Goal: Book appointment/travel/reservation

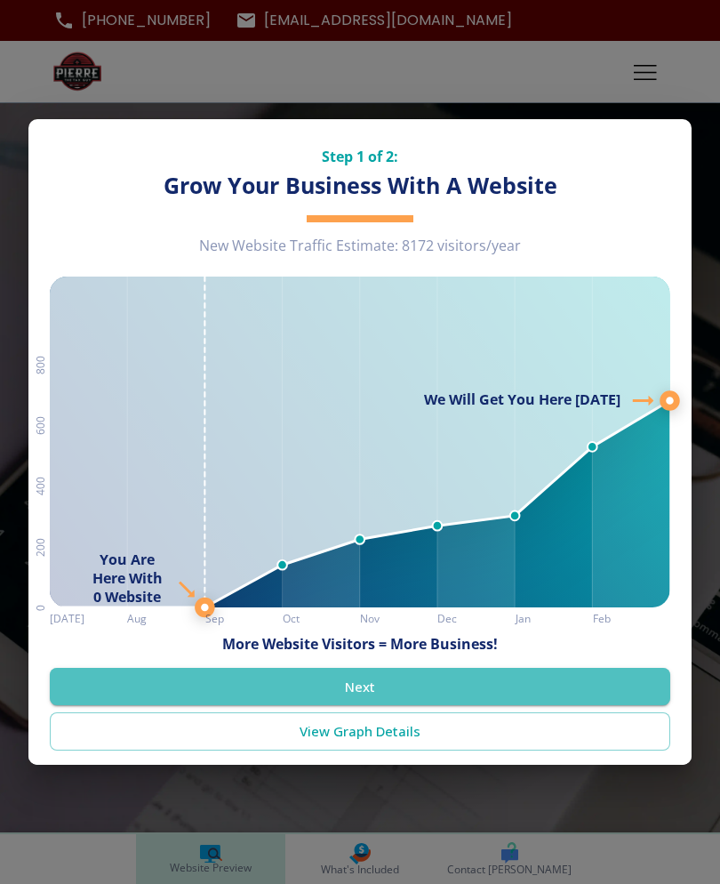
click at [484, 677] on button "Next" at bounding box center [360, 686] width 621 height 37
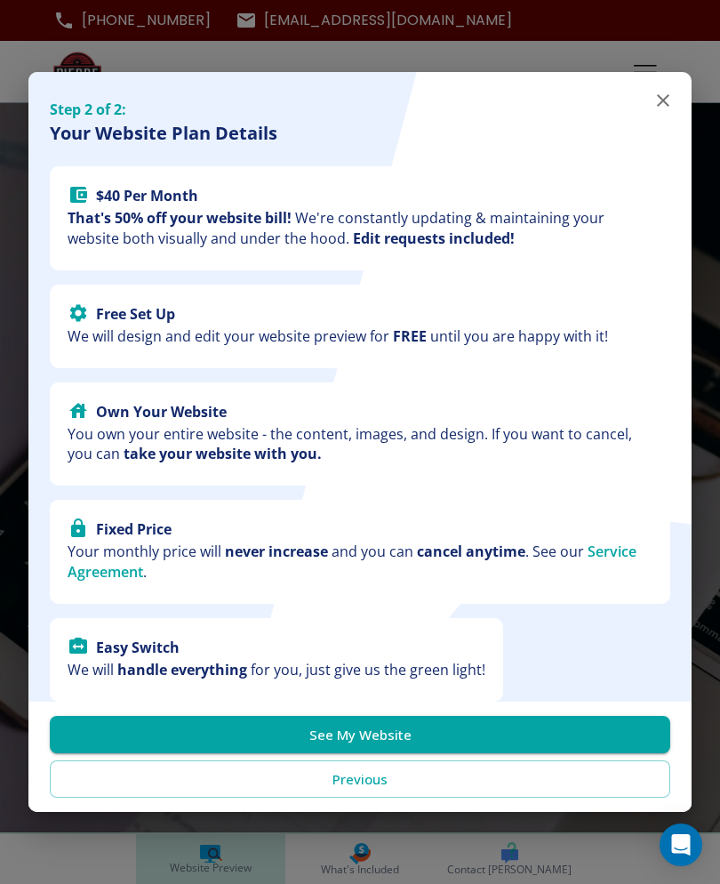
click at [495, 718] on button "See My Website" at bounding box center [360, 734] width 621 height 37
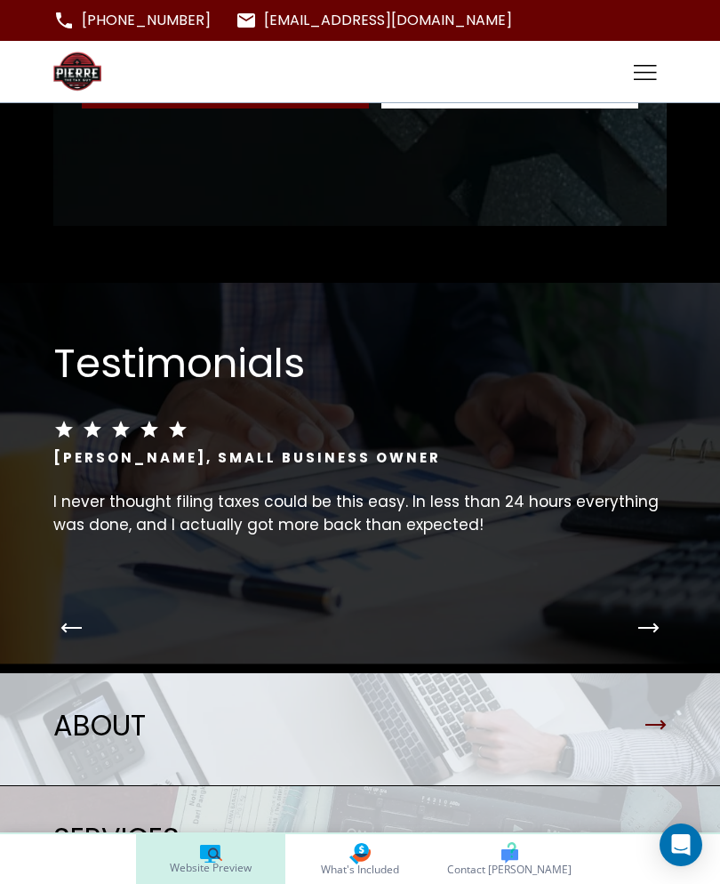
scroll to position [3727, 0]
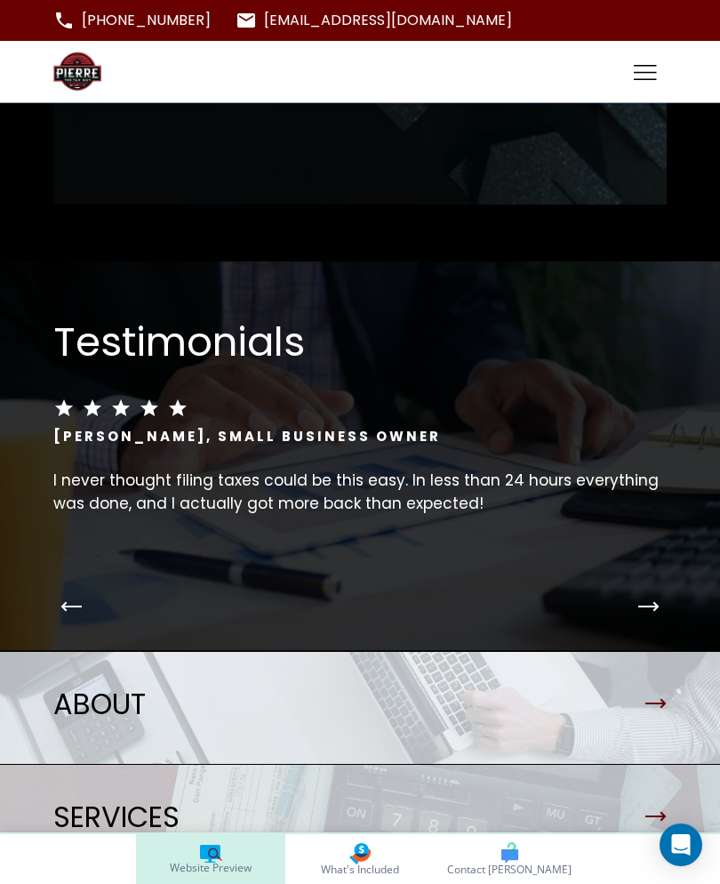
click at [656, 606] on icon "Next Testimonial" at bounding box center [648, 606] width 18 height 0
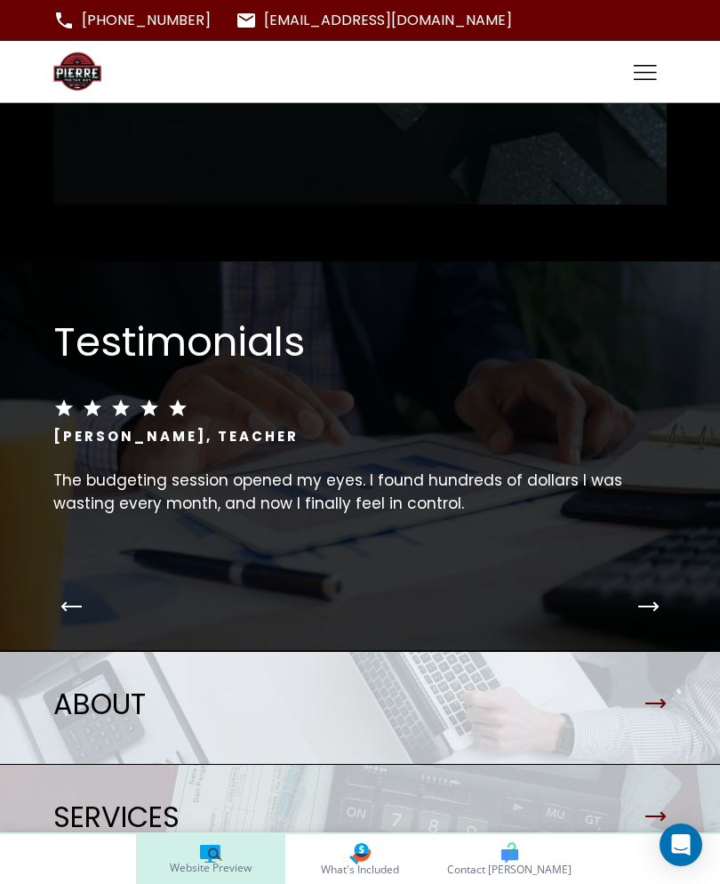
click at [651, 590] on button "Next Testimonial" at bounding box center [649, 607] width 36 height 36
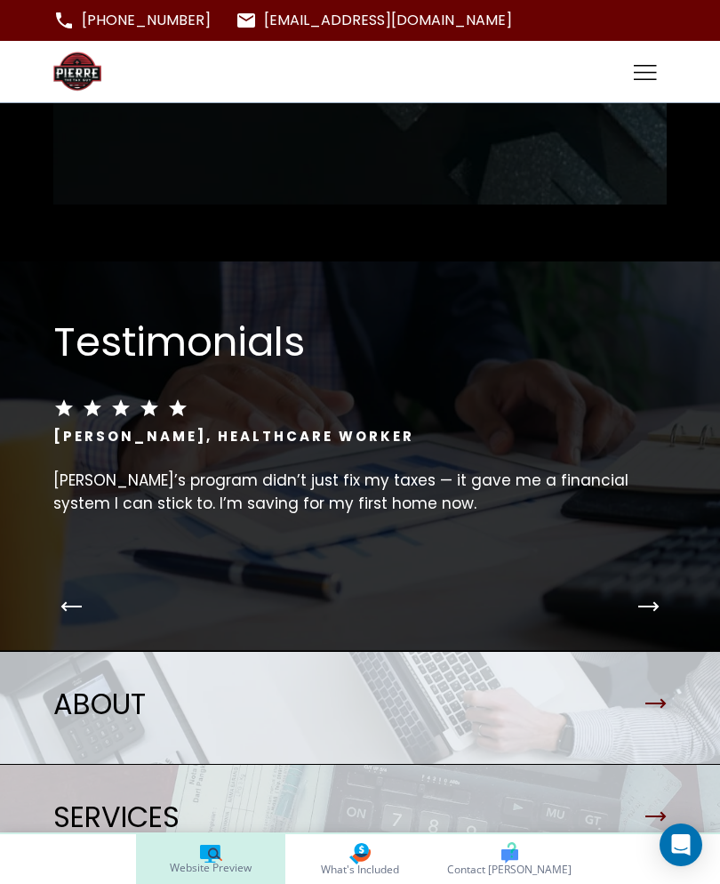
click at [651, 601] on icon "Next Testimonial" at bounding box center [648, 606] width 21 height 11
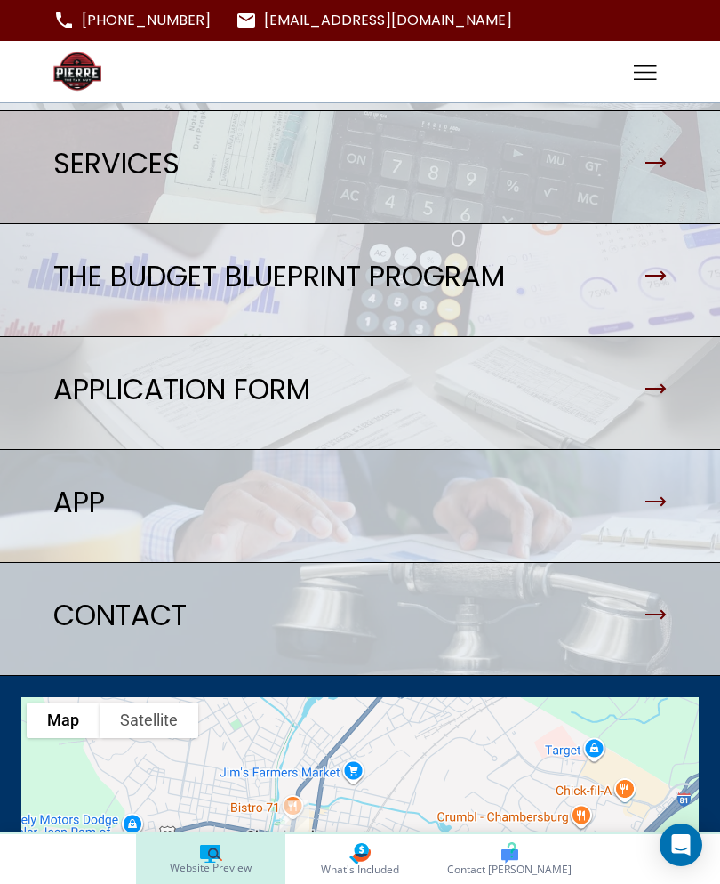
scroll to position [4369, 0]
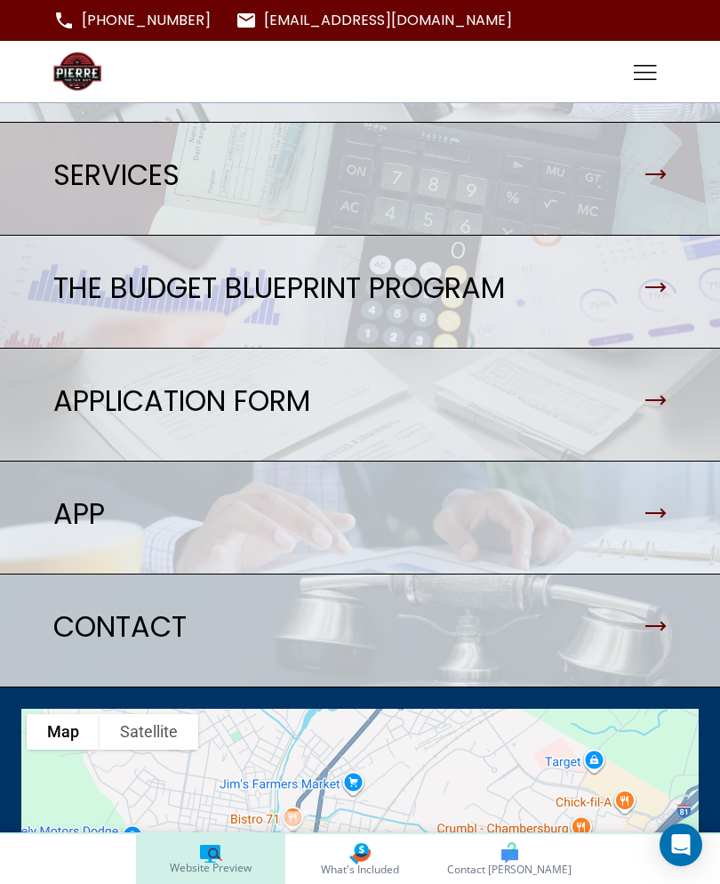
click at [677, 160] on img at bounding box center [360, 179] width 720 height 112
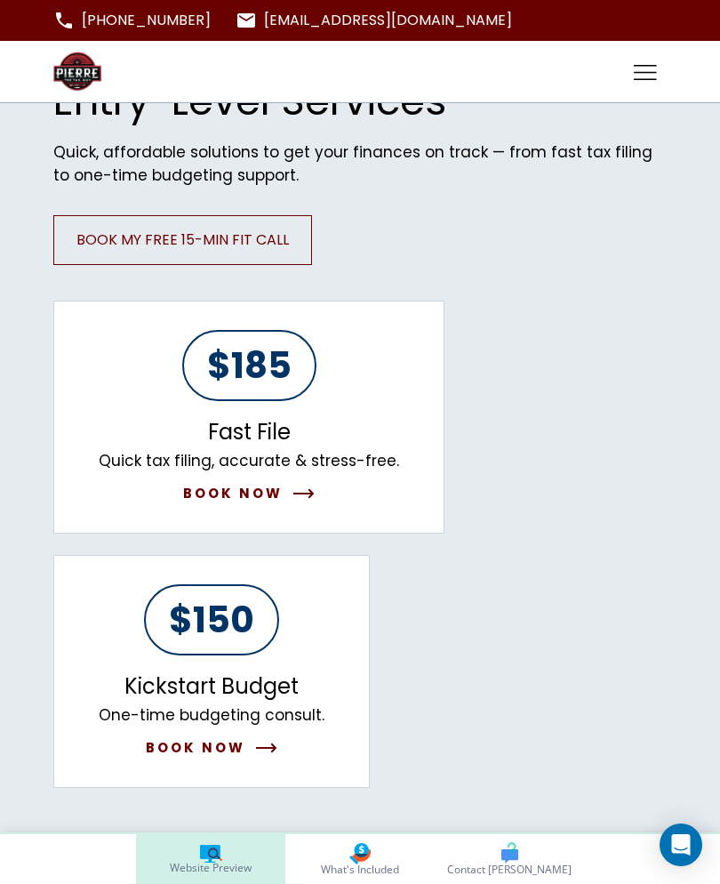
scroll to position [813, 0]
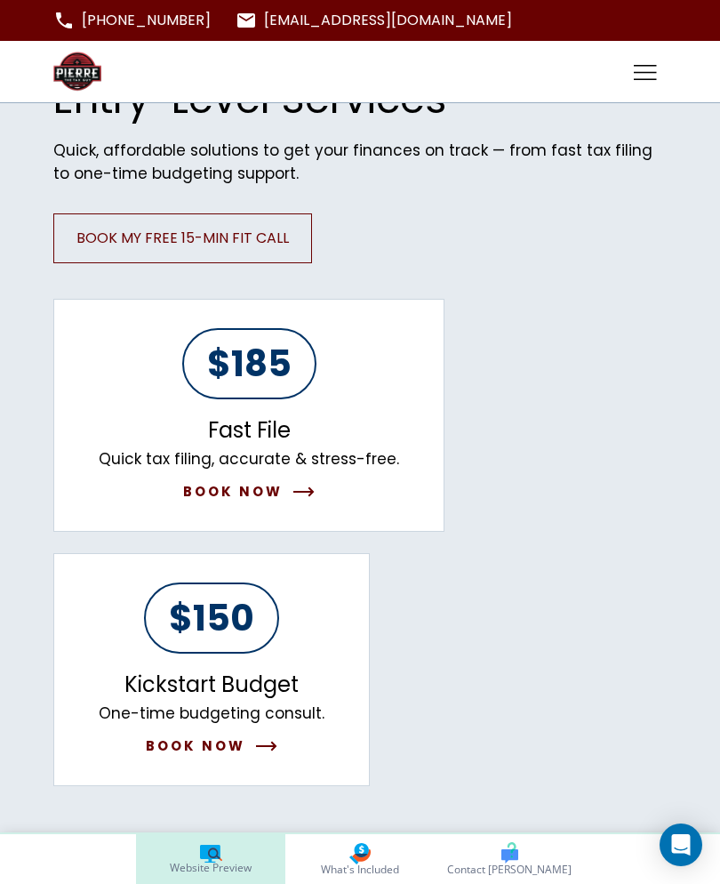
click at [296, 484] on button "Book Now" at bounding box center [249, 491] width 132 height 21
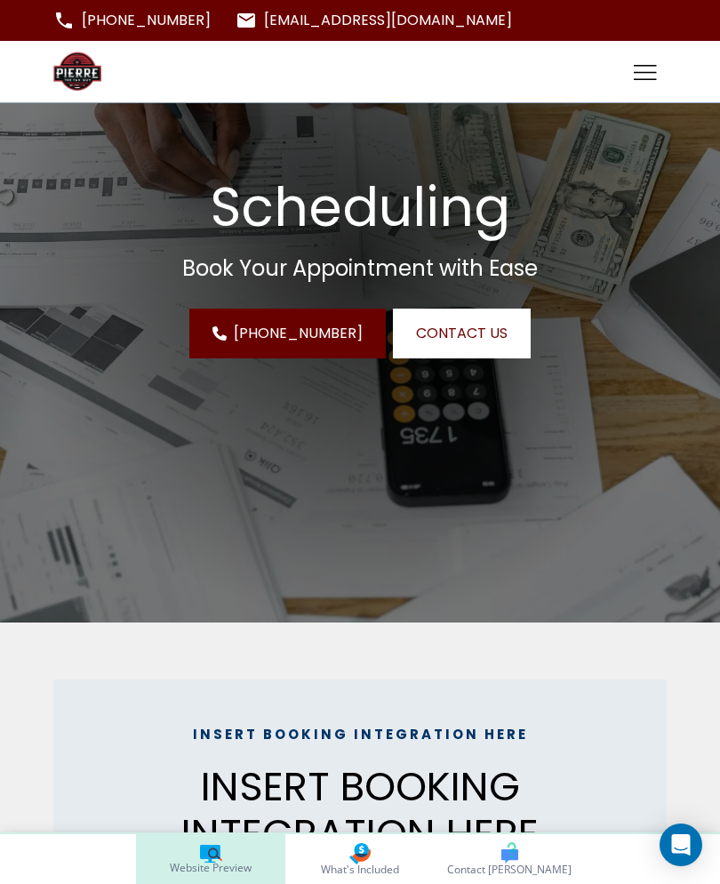
scroll to position [0, 0]
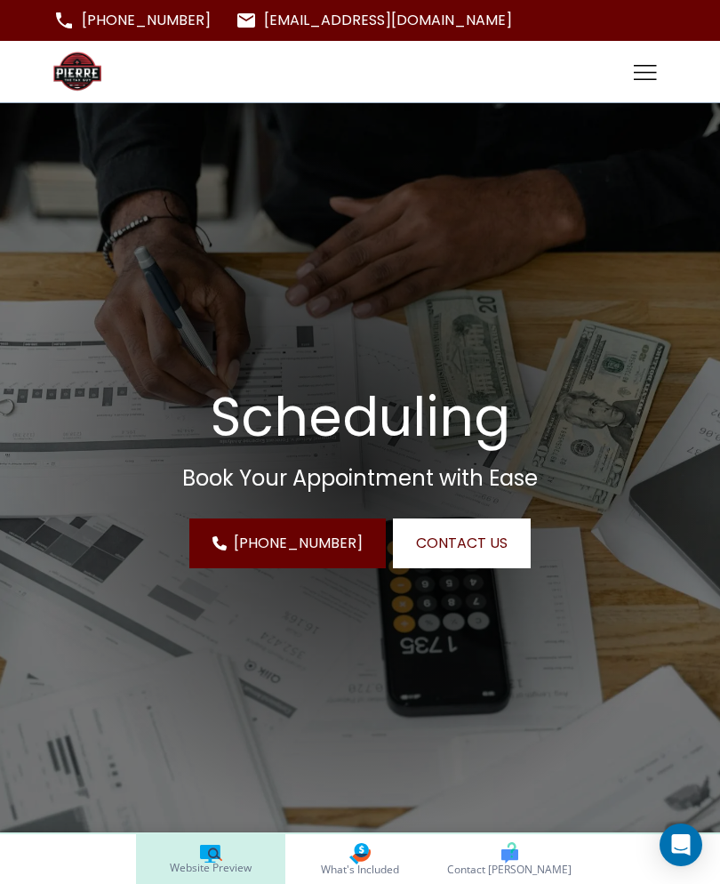
click at [645, 65] on icon "Toggle hamburger navigation menu" at bounding box center [645, 65] width 23 height 0
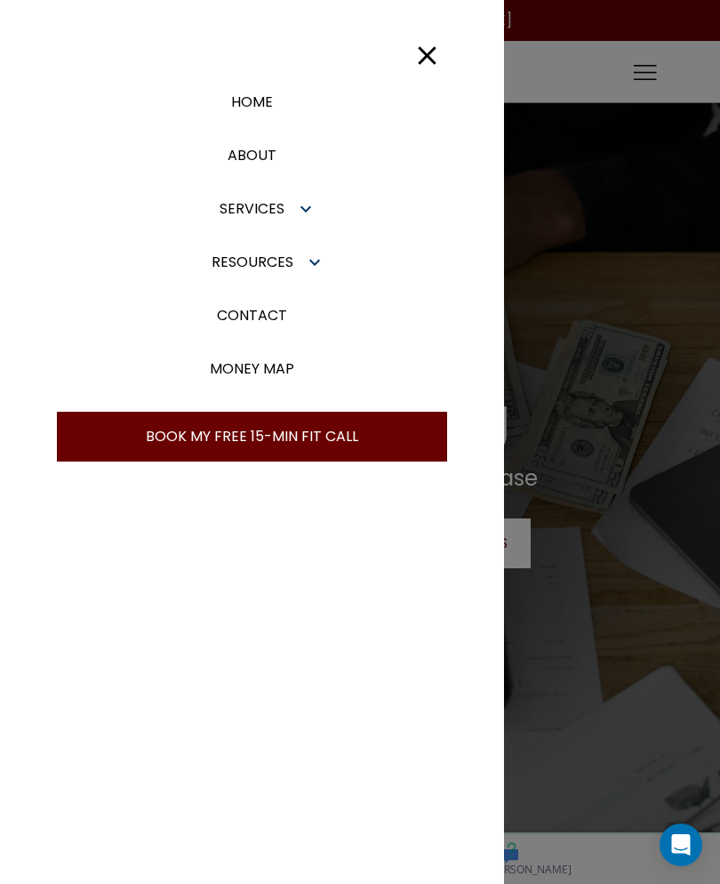
click at [298, 203] on icon "button" at bounding box center [305, 208] width 21 height 21
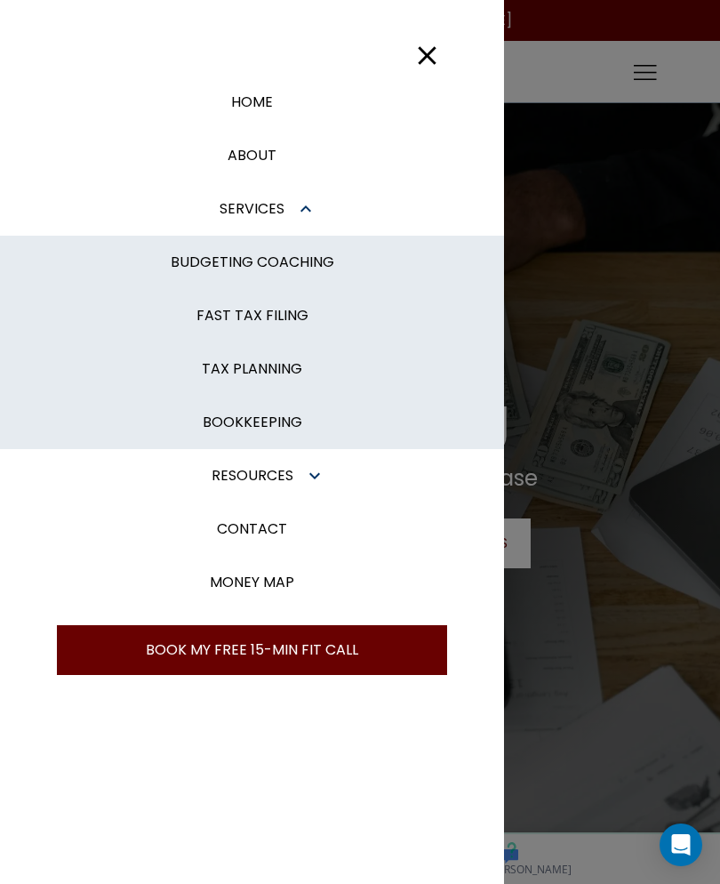
click at [275, 420] on p "BOOKKEEPING" at bounding box center [253, 422] width 100 height 21
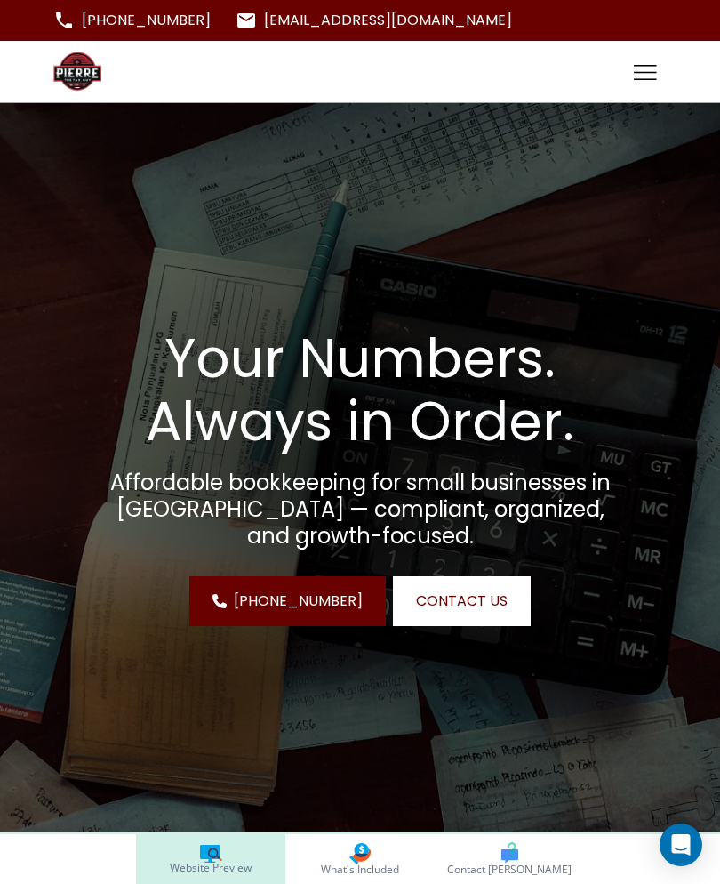
click at [644, 74] on icon "Toggle hamburger navigation menu" at bounding box center [645, 72] width 23 height 15
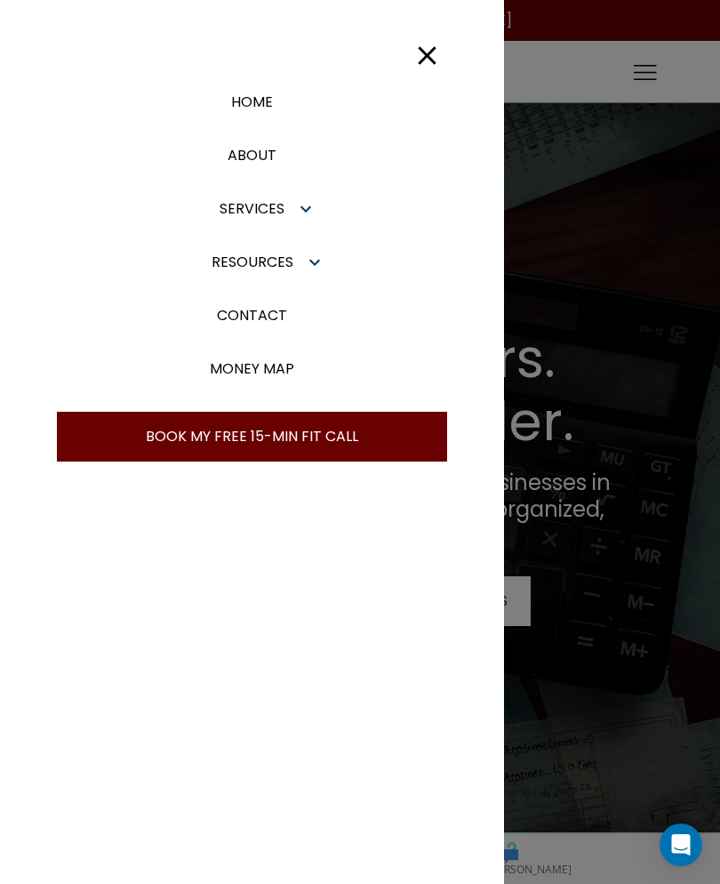
click at [296, 270] on button "button" at bounding box center [314, 262] width 43 height 43
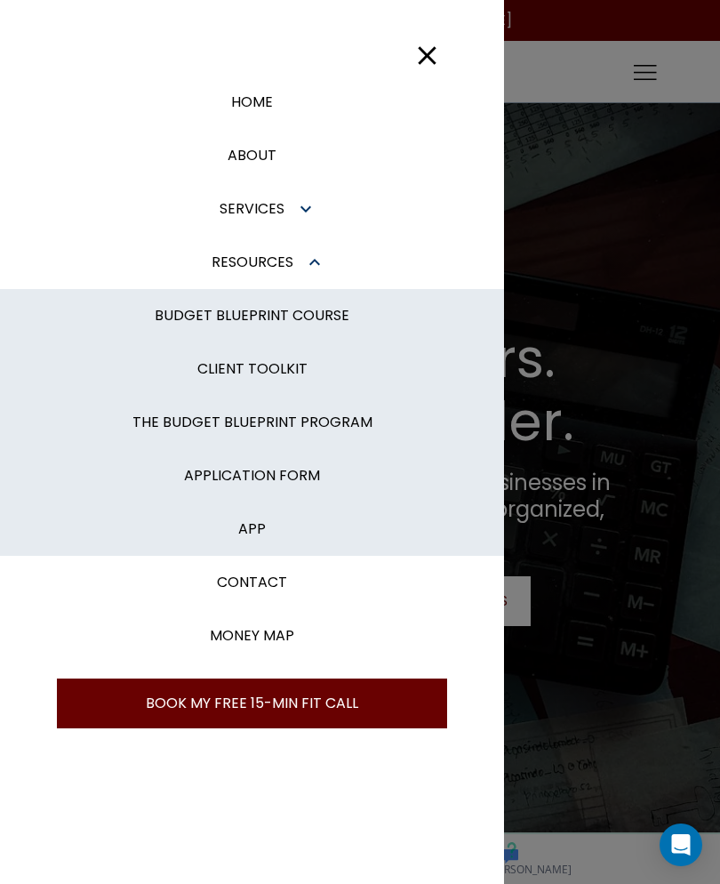
click at [305, 270] on icon "button" at bounding box center [314, 262] width 21 height 21
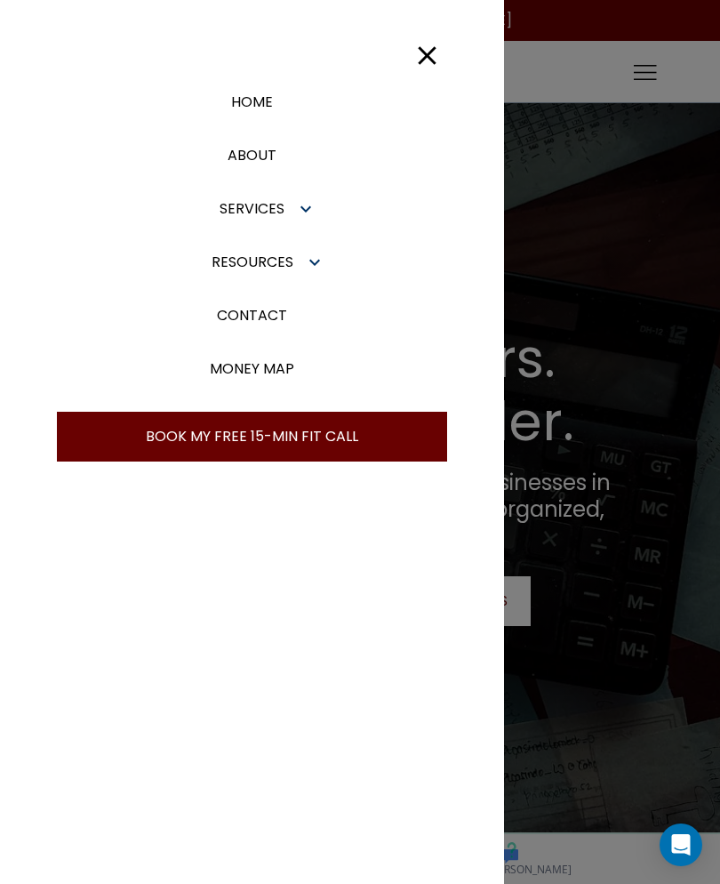
click at [296, 204] on icon "button" at bounding box center [305, 208] width 21 height 21
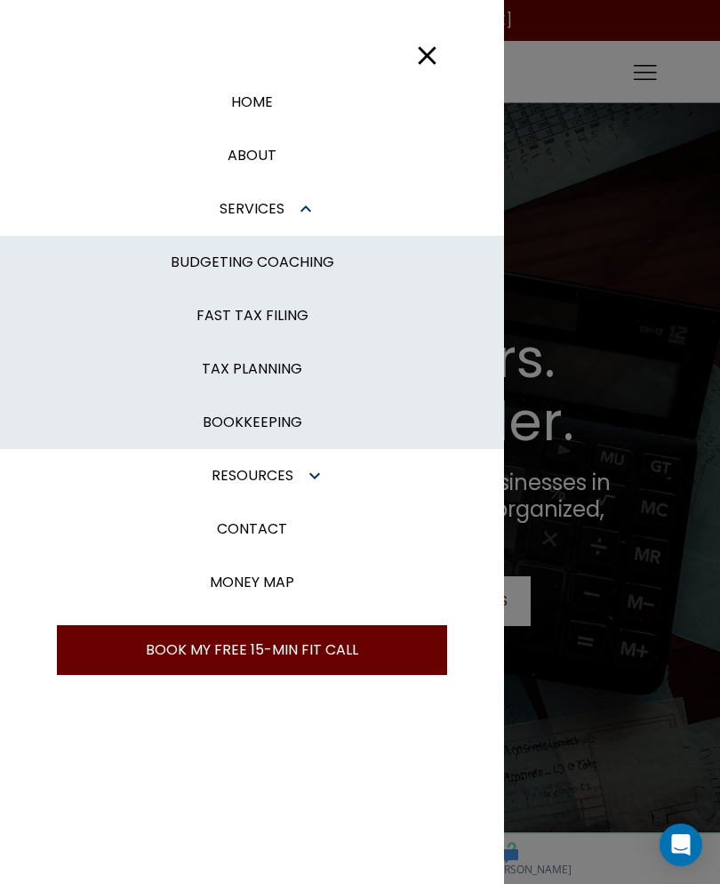
click at [275, 365] on p "TAX PLANNING" at bounding box center [252, 368] width 100 height 21
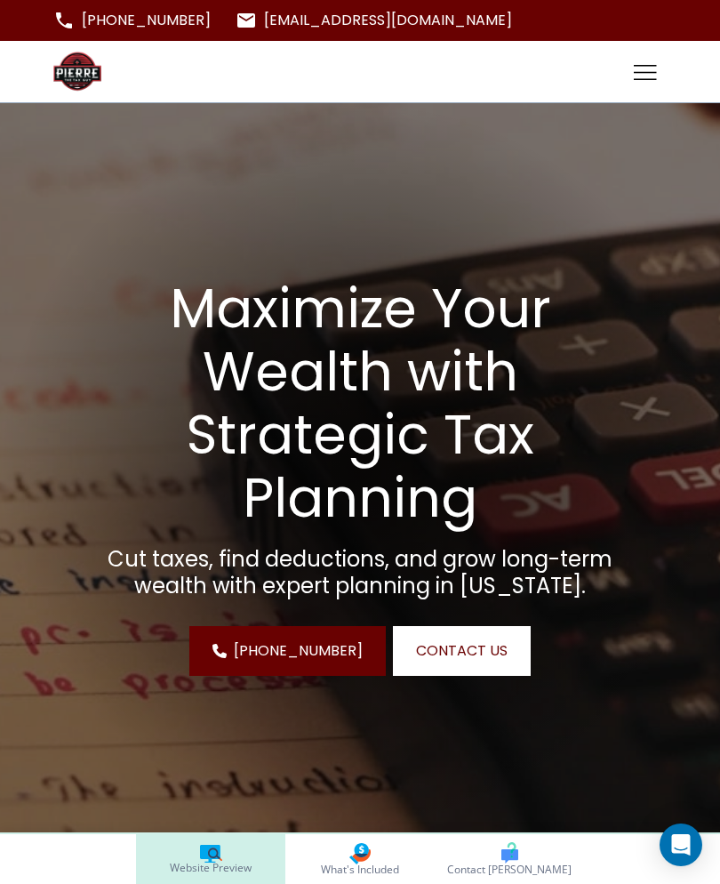
click at [639, 73] on icon "Toggle hamburger navigation menu" at bounding box center [645, 72] width 23 height 15
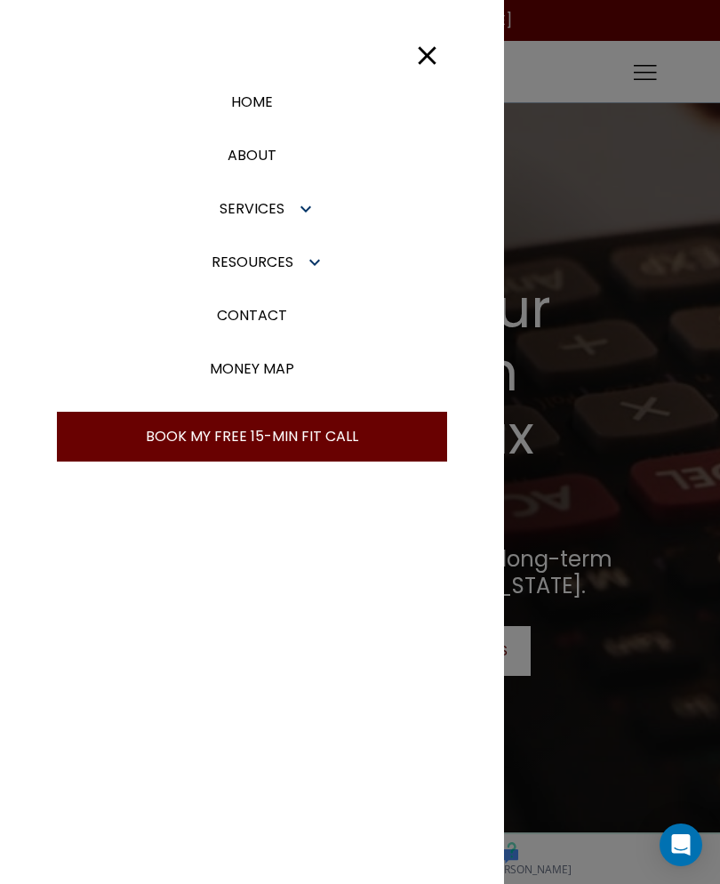
click at [295, 211] on icon "button" at bounding box center [305, 208] width 21 height 21
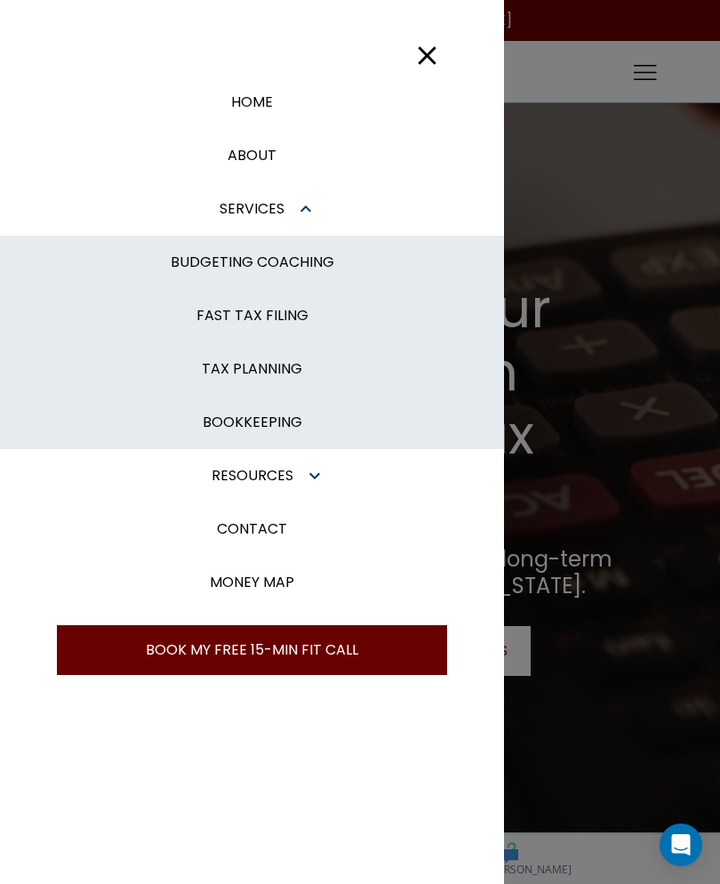
click at [566, 110] on div at bounding box center [360, 442] width 720 height 884
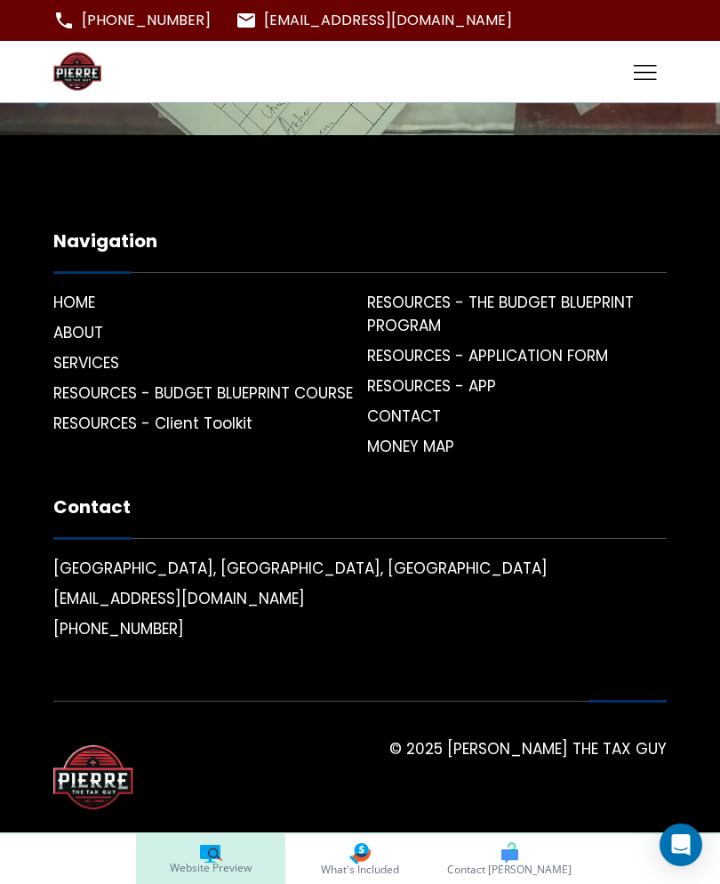
scroll to position [5088, 0]
click at [645, 74] on icon "Toggle hamburger navigation menu" at bounding box center [645, 72] width 23 height 15
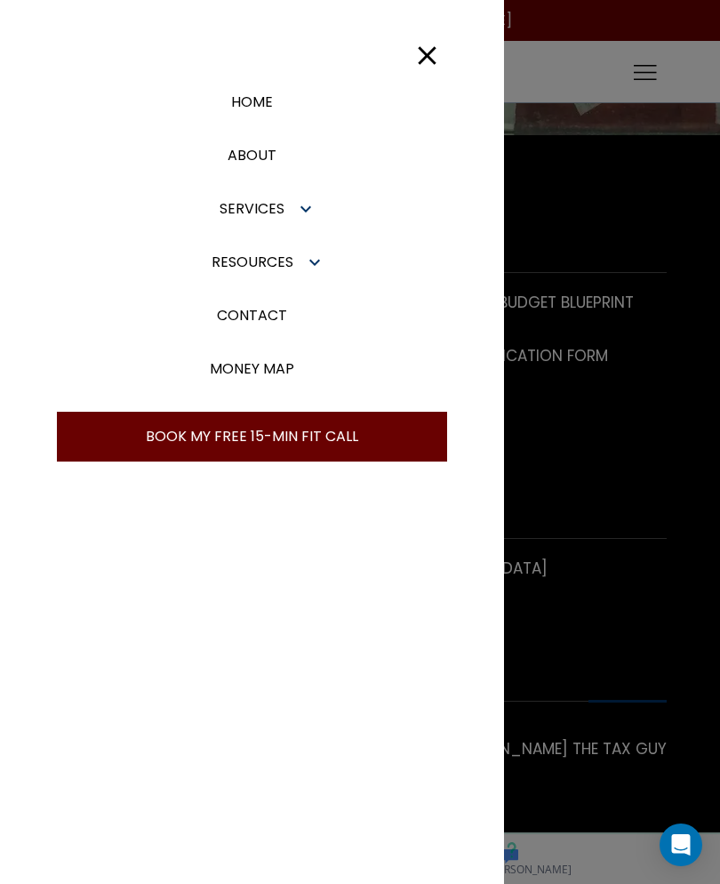
click at [252, 110] on p "HOME" at bounding box center [252, 102] width 42 height 21
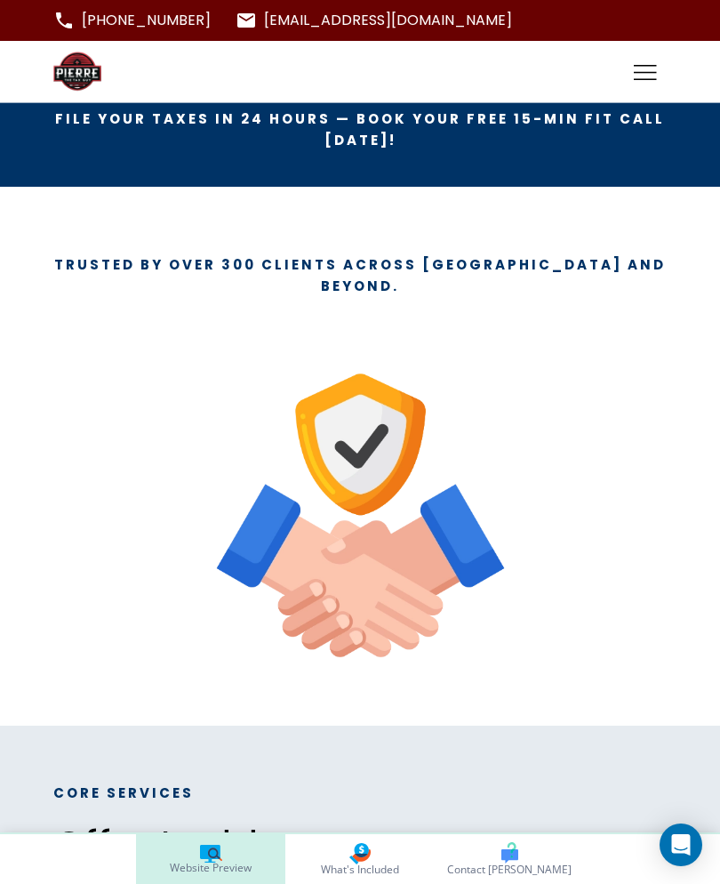
scroll to position [794, 0]
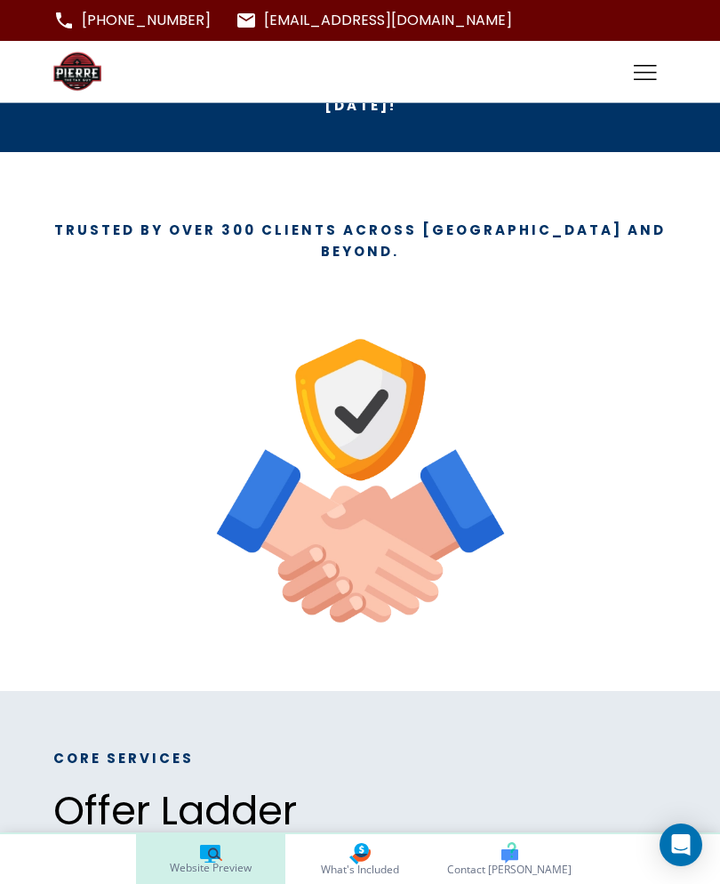
click at [523, 381] on p at bounding box center [359, 480] width 613 height 307
click at [477, 396] on img at bounding box center [360, 480] width 307 height 307
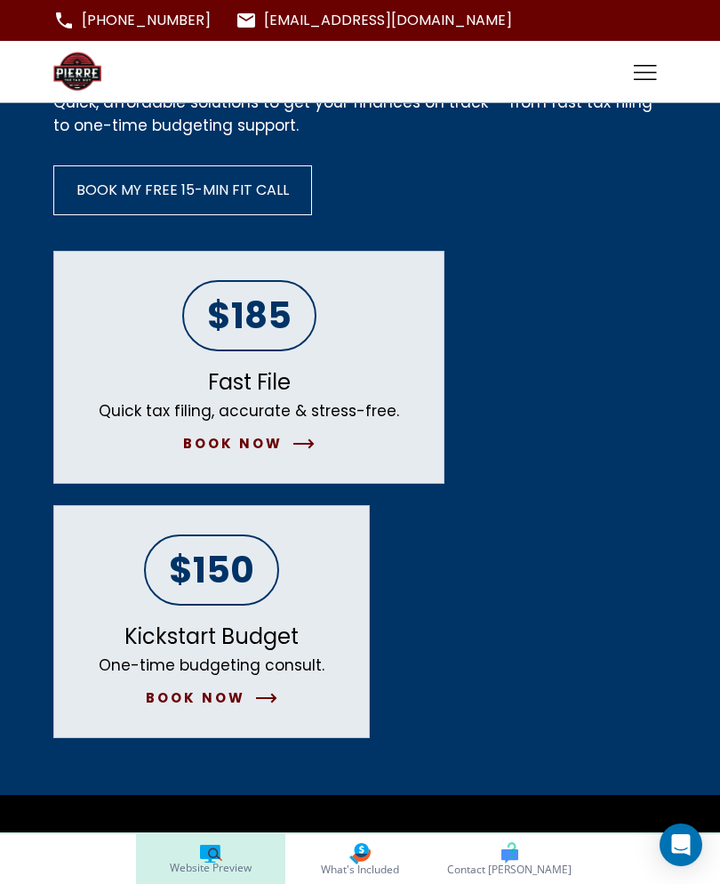
scroll to position [2301, 0]
